Goal: Transaction & Acquisition: Purchase product/service

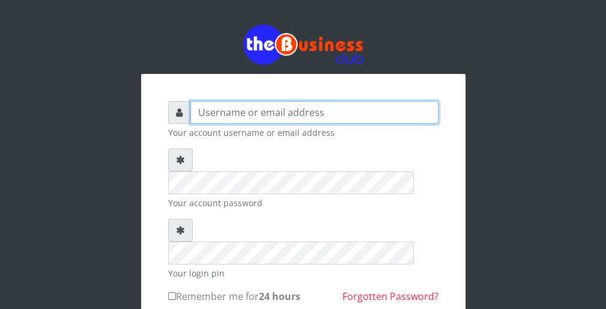
type input "wergbac8"
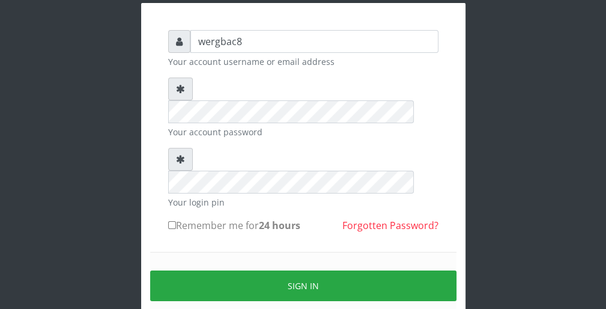
scroll to position [80, 0]
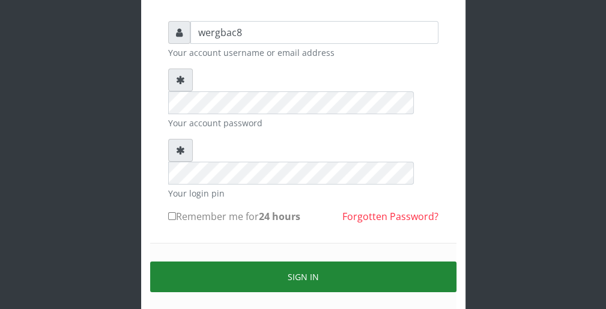
click at [413, 261] on button "Sign in" at bounding box center [303, 276] width 306 height 31
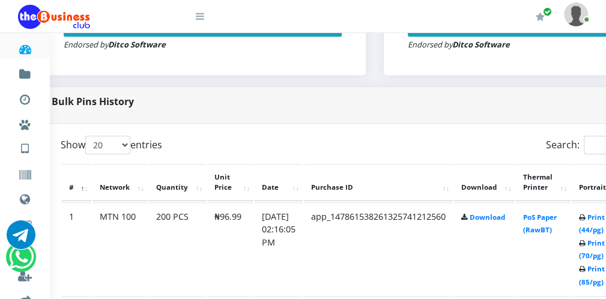
scroll to position [528, 48]
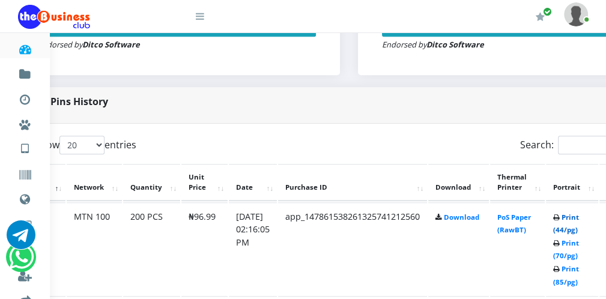
click at [579, 232] on link "Print (44/pg)" at bounding box center [566, 224] width 26 height 22
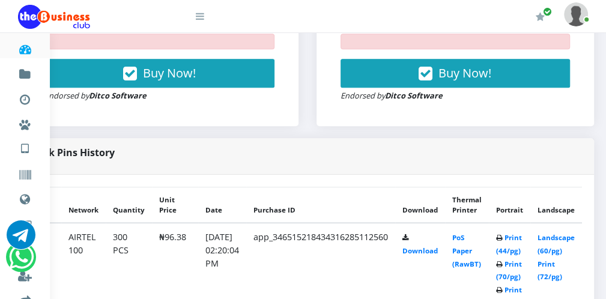
scroll to position [528, 166]
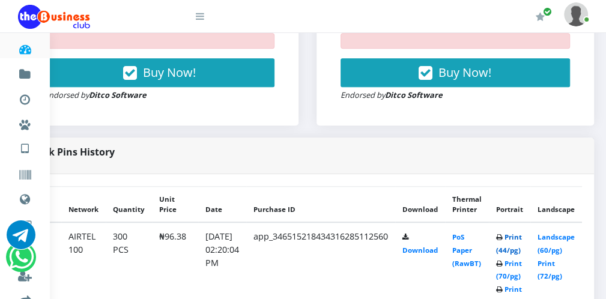
click at [508, 250] on link "Print (44/pg)" at bounding box center [509, 243] width 26 height 22
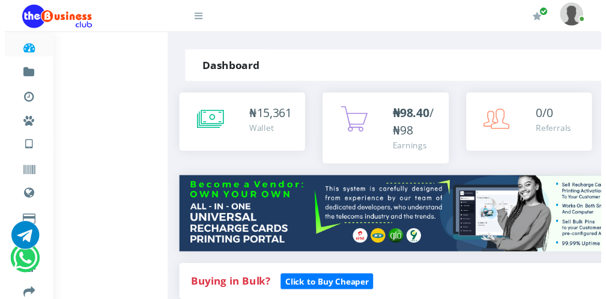
scroll to position [528, 166]
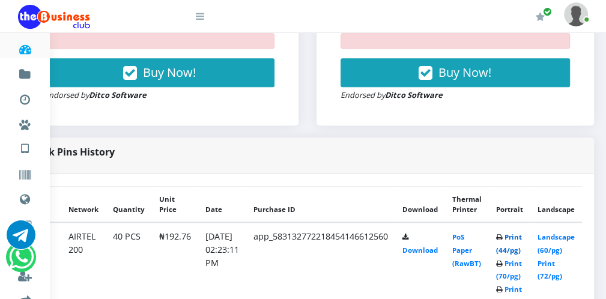
click at [514, 249] on link "Print (44/pg)" at bounding box center [509, 243] width 26 height 22
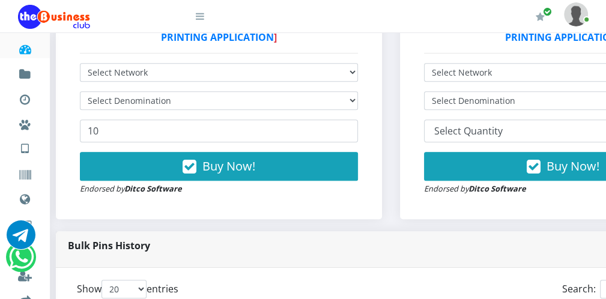
scroll to position [384, 5]
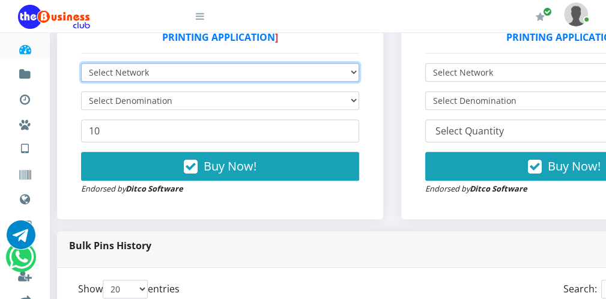
click at [189, 77] on select "Select Network MTN Globacom 9Mobile Airtel" at bounding box center [220, 72] width 278 height 19
select select "Glo"
click at [81, 64] on select "Select Network MTN Globacom 9Mobile Airtel" at bounding box center [220, 72] width 278 height 19
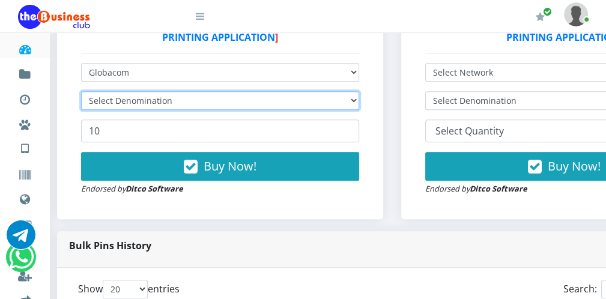
click at [154, 100] on select "Select Denomination" at bounding box center [220, 100] width 278 height 19
click at [154, 104] on select "Select Denomination" at bounding box center [220, 100] width 278 height 19
click at [154, 104] on select "Select Denomination Glo NGN100 - ₦96.55 Glo NGN200 - ₦193.10 Glo NGN500 - ₦482.…" at bounding box center [220, 100] width 278 height 19
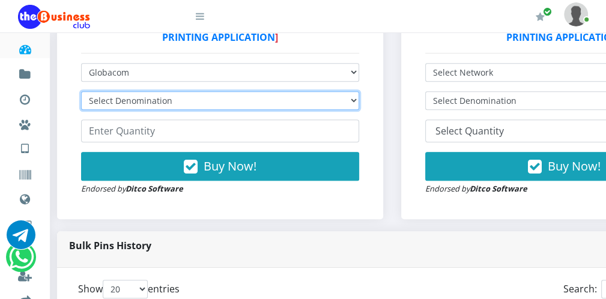
select select "96.55-100"
click at [81, 92] on select "Select Denomination Glo NGN100 - ₦96.55 Glo NGN200 - ₦193.10 Glo NGN500 - ₦482.…" at bounding box center [220, 100] width 278 height 19
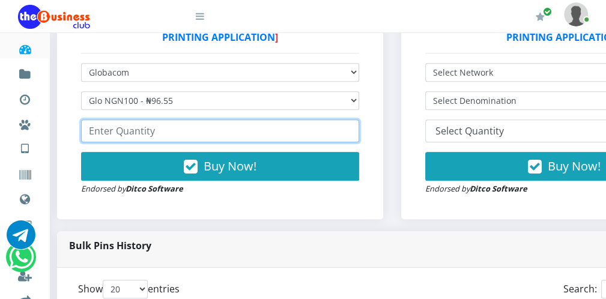
click at [139, 126] on input "number" at bounding box center [220, 130] width 278 height 23
type input "100"
click at [350, 128] on input "100" at bounding box center [220, 130] width 278 height 23
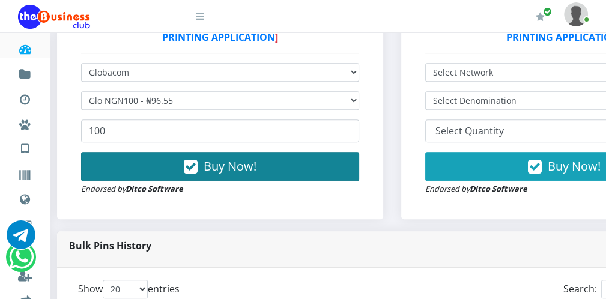
click at [322, 154] on button "Buy Now!" at bounding box center [220, 166] width 278 height 29
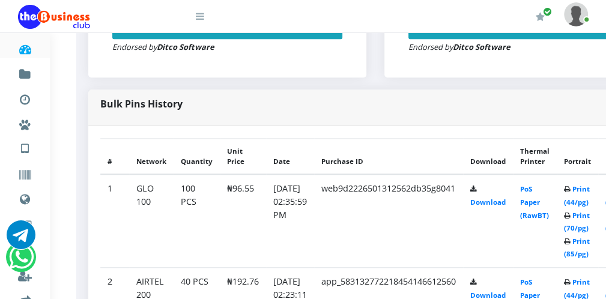
scroll to position [576, 96]
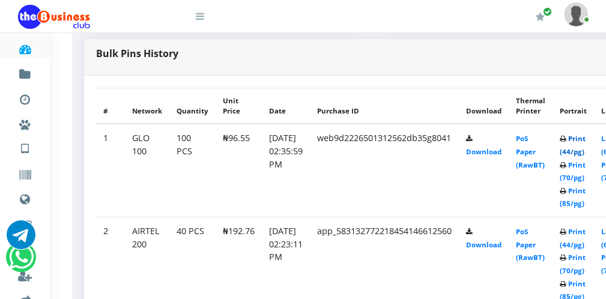
click at [582, 154] on link "Print (44/pg)" at bounding box center [572, 145] width 26 height 22
click at [582, 151] on link "Print (44/pg)" at bounding box center [572, 145] width 26 height 22
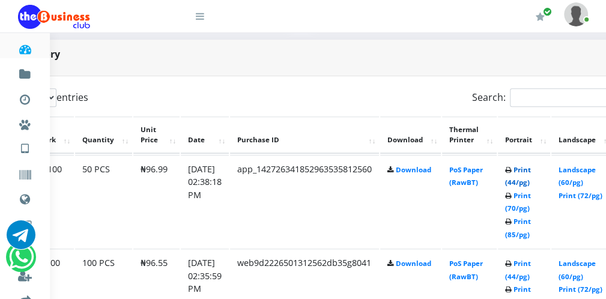
click at [531, 181] on link "Print (44/pg)" at bounding box center [518, 176] width 26 height 22
